Goal: Entertainment & Leisure: Browse casually

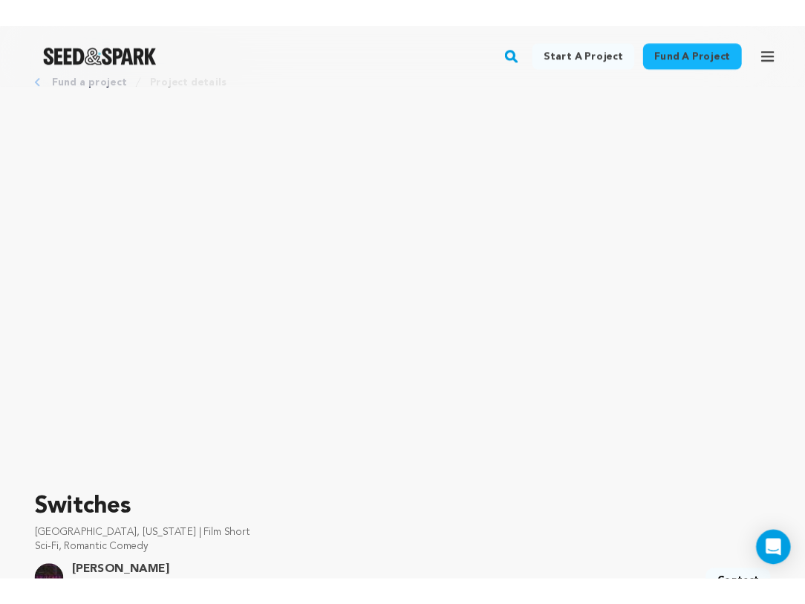
scroll to position [41, 0]
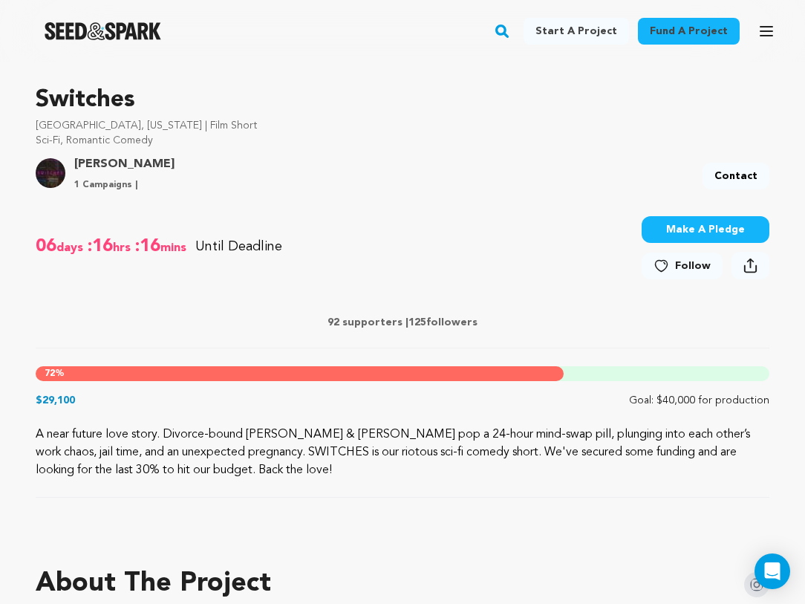
scroll to position [443, 0]
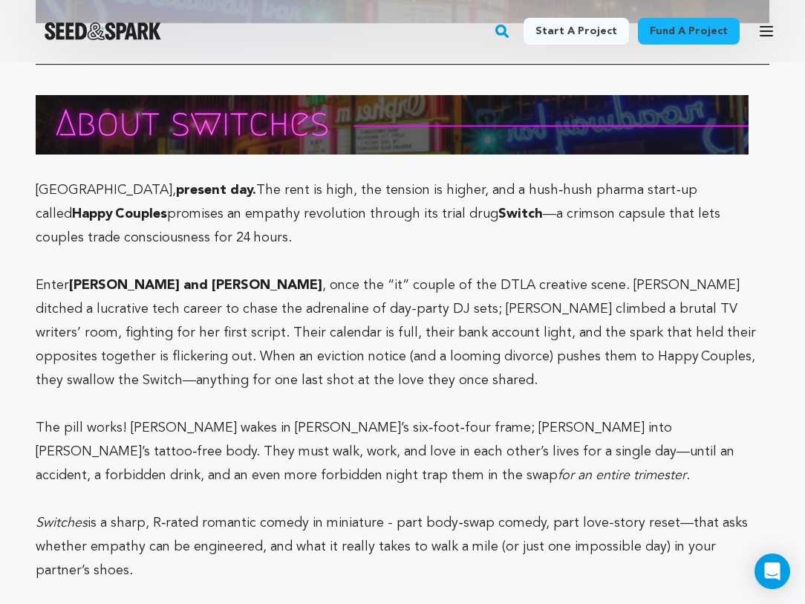
scroll to position [2959, 0]
